Goal: Information Seeking & Learning: Find specific page/section

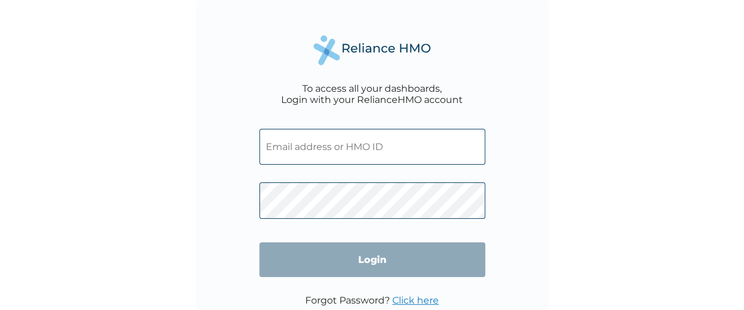
click at [359, 154] on input "text" at bounding box center [372, 147] width 226 height 36
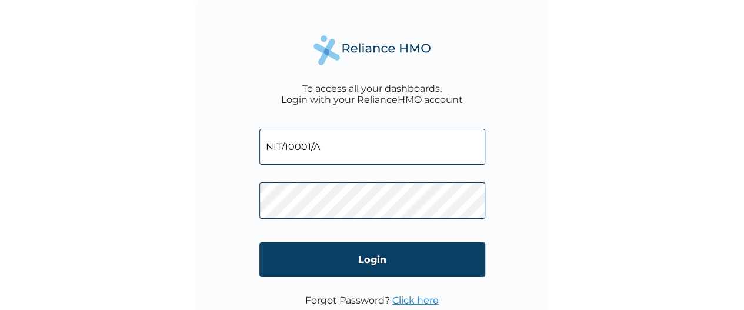
type input "NIT/10001/A"
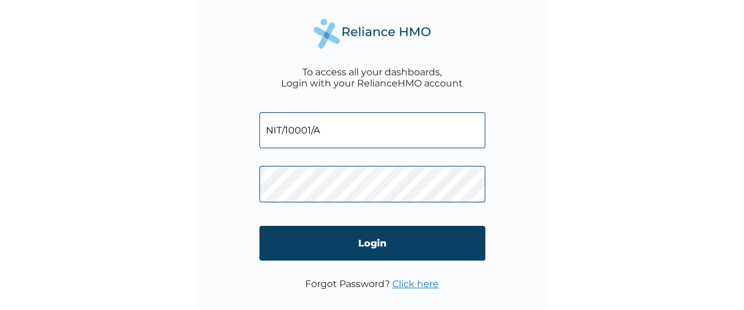
scroll to position [42, 0]
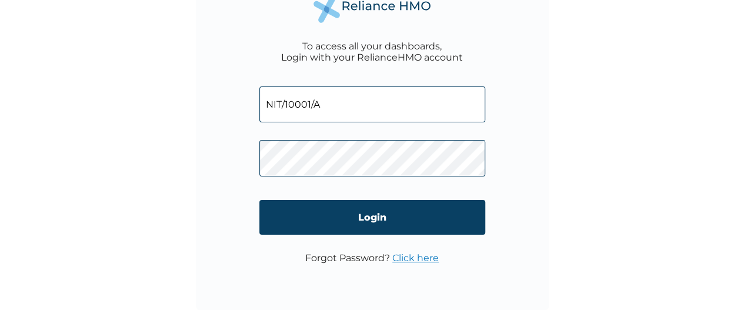
click at [362, 216] on input "Login" at bounding box center [372, 217] width 226 height 35
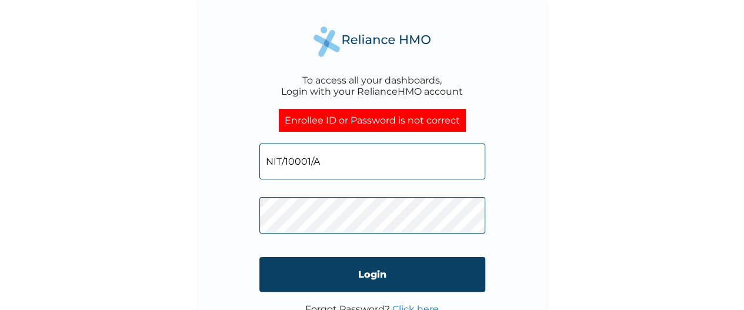
click at [385, 269] on input "Login" at bounding box center [372, 274] width 226 height 35
click at [372, 169] on input "NIT/10001/A" at bounding box center [372, 162] width 226 height 36
type input "N"
type input "asabo@nitda.gov.ng"
click at [365, 270] on input "Login" at bounding box center [372, 274] width 226 height 35
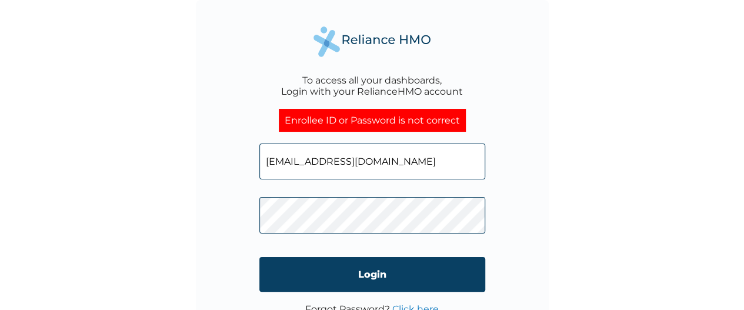
click at [363, 271] on input "Login" at bounding box center [372, 274] width 226 height 35
click input "Login" at bounding box center [372, 274] width 226 height 35
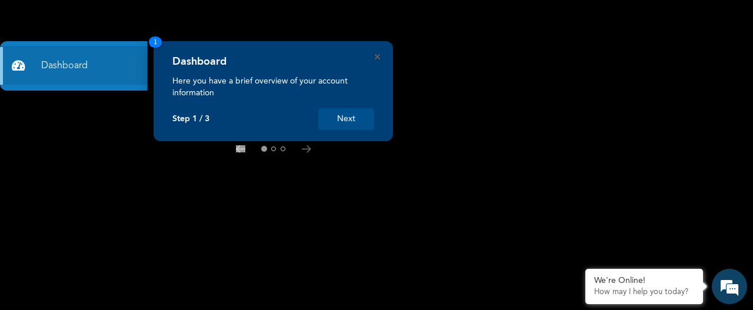
click at [349, 125] on button "Next" at bounding box center [346, 119] width 56 height 22
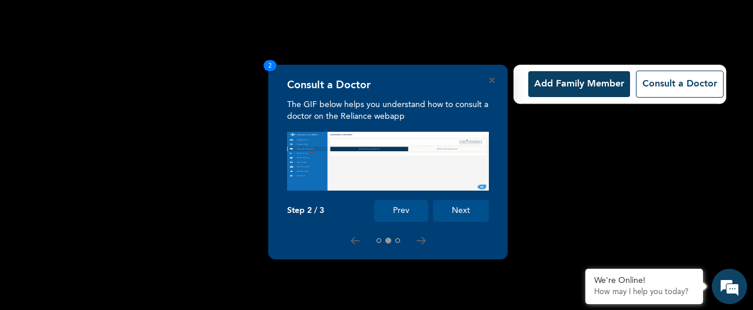
click at [458, 209] on button "Next" at bounding box center [461, 211] width 56 height 22
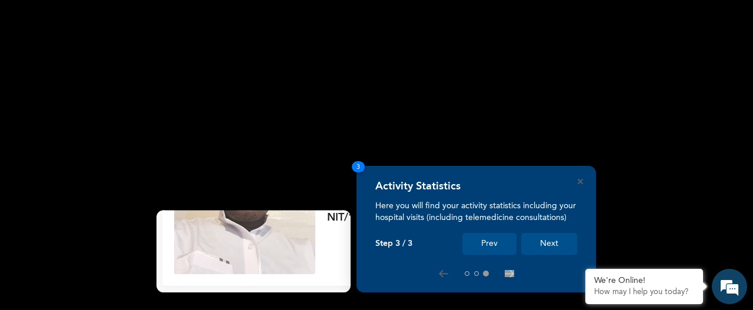
scroll to position [145, 0]
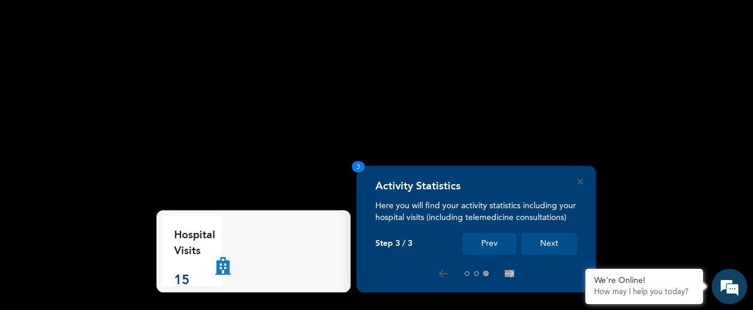
click at [556, 244] on button "Next" at bounding box center [549, 244] width 56 height 22
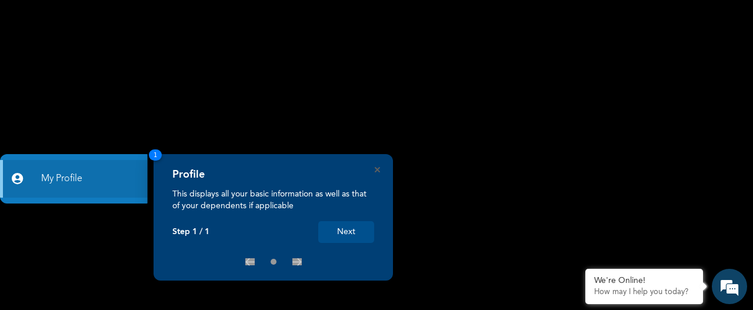
click at [347, 228] on button "Next" at bounding box center [346, 232] width 56 height 22
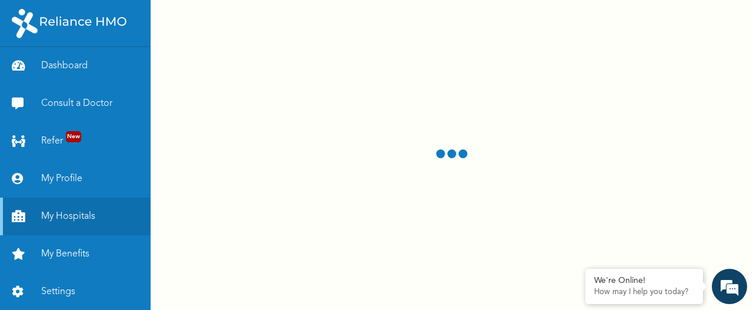
click at [72, 216] on link "My Hospitals" at bounding box center [75, 217] width 151 height 38
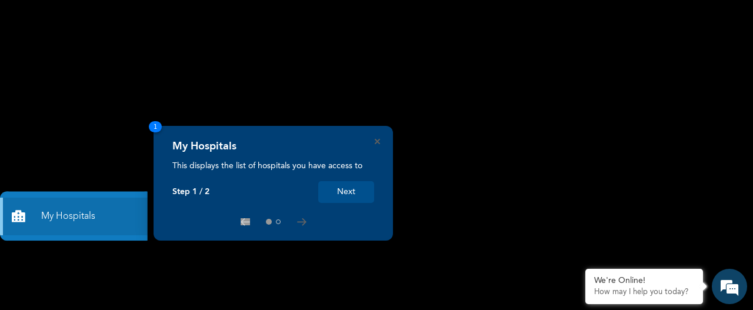
click at [375, 141] on icon "Close" at bounding box center [377, 141] width 5 height 5
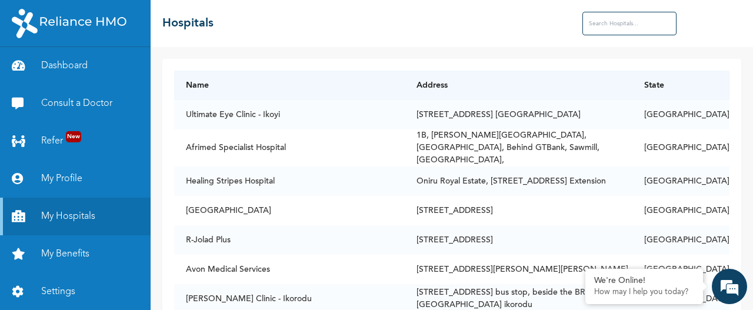
click at [612, 26] on input "text" at bounding box center [629, 24] width 94 height 24
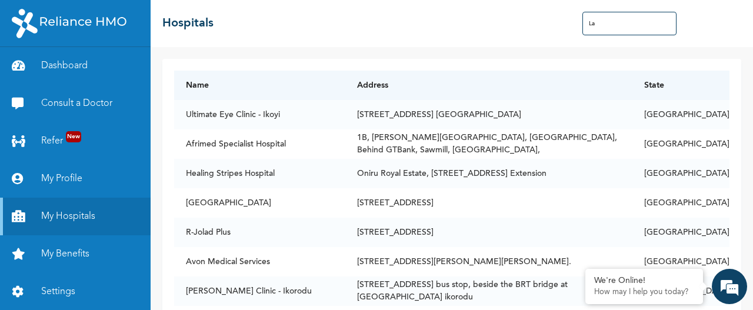
type input "L"
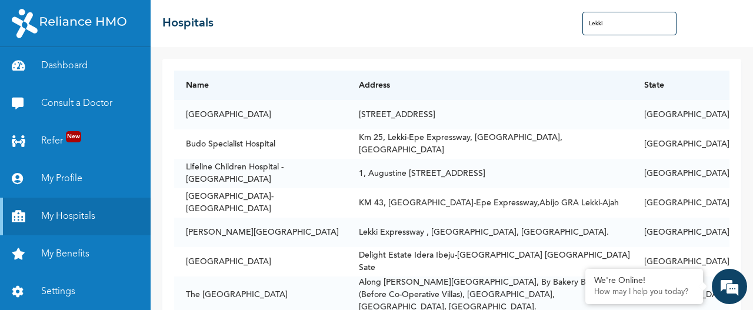
click at [629, 24] on input "Lekki" at bounding box center [629, 24] width 94 height 24
type input "L"
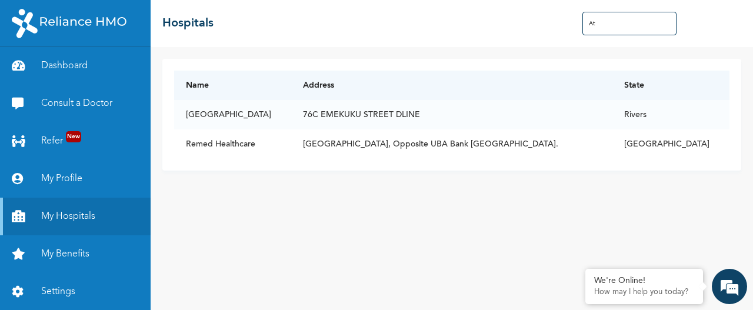
type input "A"
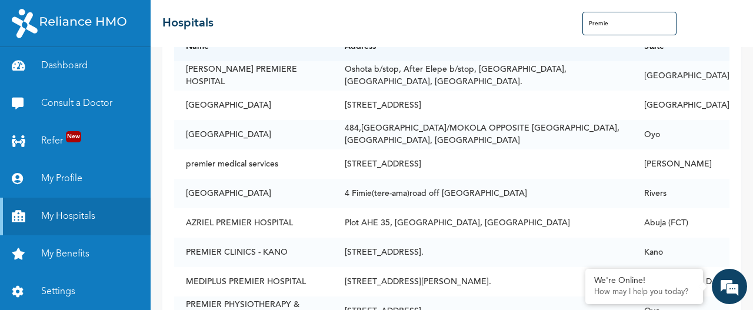
scroll to position [28, 0]
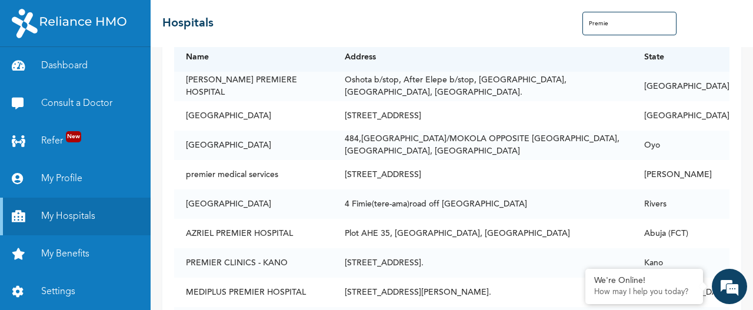
click at [618, 27] on input "Premie" at bounding box center [629, 24] width 94 height 24
click at [619, 24] on input "Premier" at bounding box center [629, 24] width 94 height 24
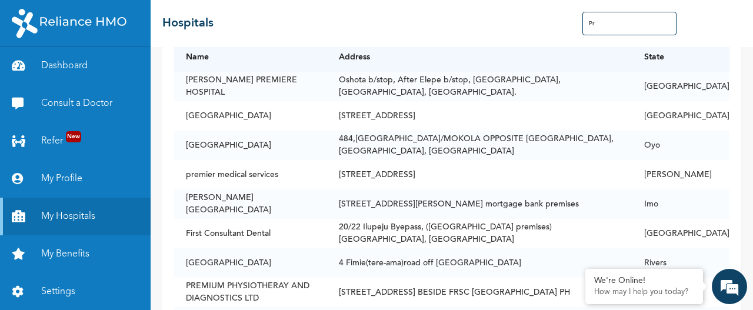
type input "P"
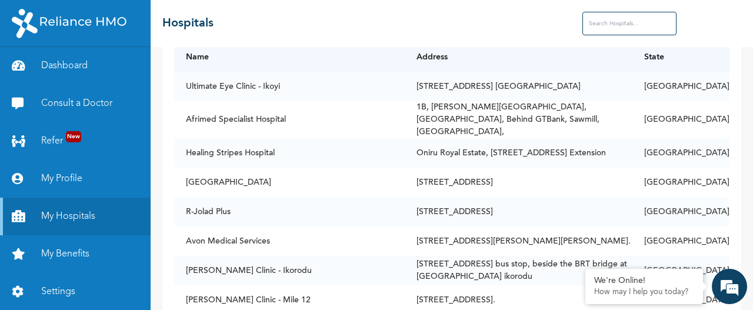
type input "k"
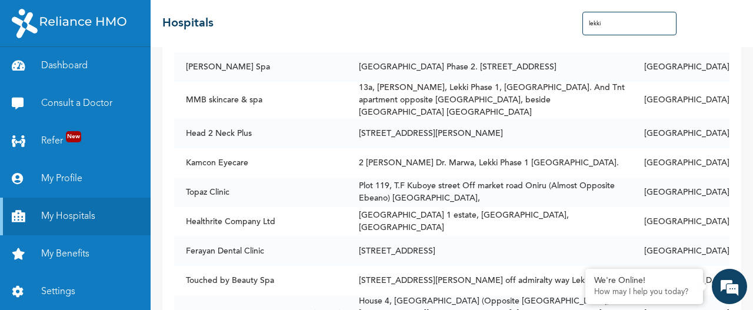
scroll to position [2881, 0]
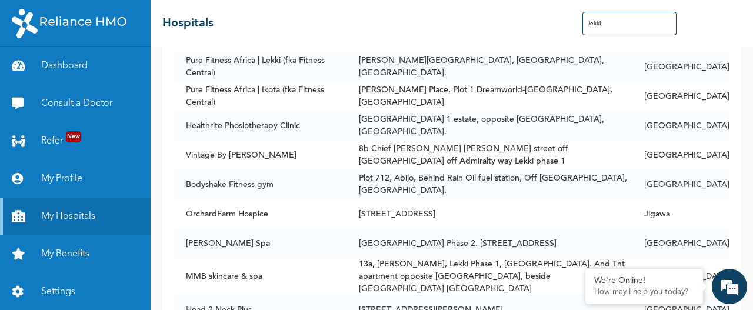
click at [615, 24] on input "lekki" at bounding box center [629, 24] width 94 height 24
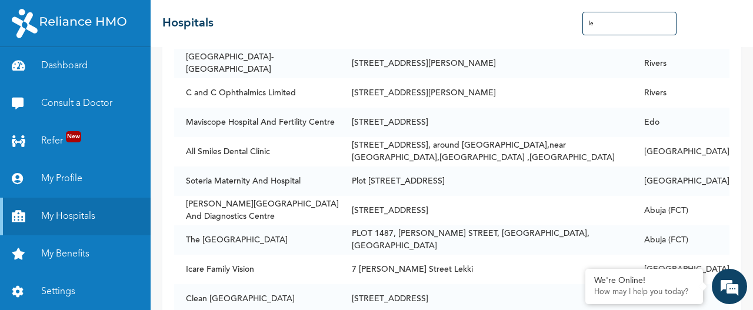
type input "l"
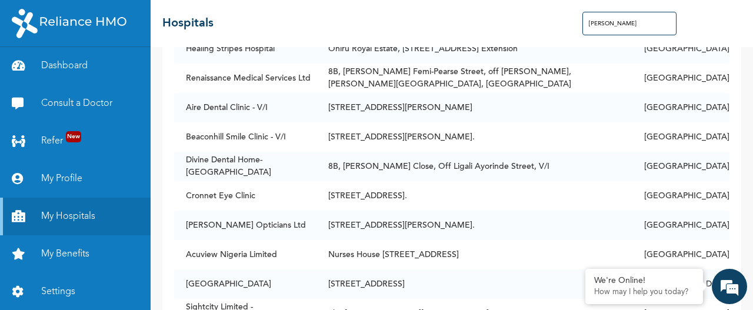
scroll to position [0, 0]
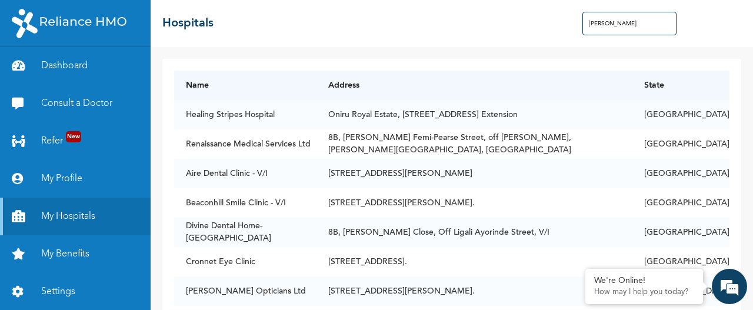
type input "[PERSON_NAME]"
